Goal: Information Seeking & Learning: Find contact information

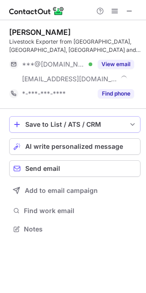
scroll to position [222, 146]
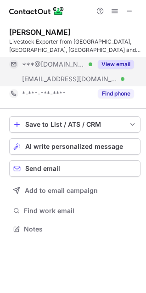
click at [125, 61] on button "View email" at bounding box center [116, 64] width 36 height 9
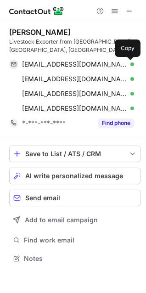
scroll to position [252, 146]
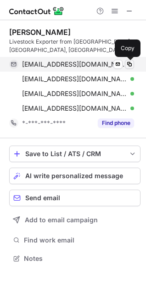
click at [126, 65] on span at bounding box center [129, 64] width 7 height 7
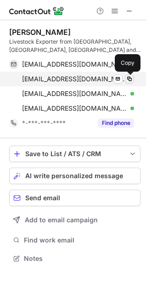
click at [132, 75] on span at bounding box center [129, 78] width 7 height 7
click at [129, 79] on span at bounding box center [129, 78] width 7 height 7
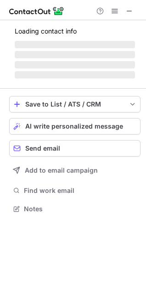
scroll to position [222, 146]
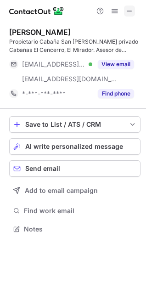
click at [125, 10] on button at bounding box center [129, 11] width 11 height 11
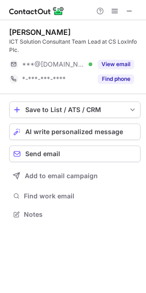
scroll to position [207, 146]
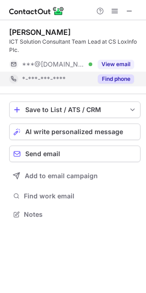
click at [116, 84] on div "Find phone" at bounding box center [113, 79] width 42 height 15
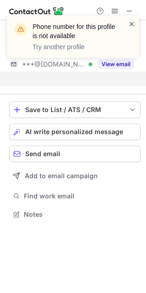
click at [129, 24] on span at bounding box center [131, 23] width 7 height 9
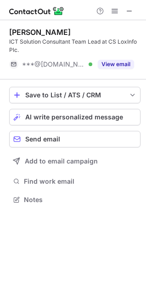
click at [129, 12] on div "Phone number for this profile is not available Try another profile" at bounding box center [73, 40] width 147 height 68
click at [129, 12] on span at bounding box center [129, 10] width 7 height 7
